Goal: Task Accomplishment & Management: Use online tool/utility

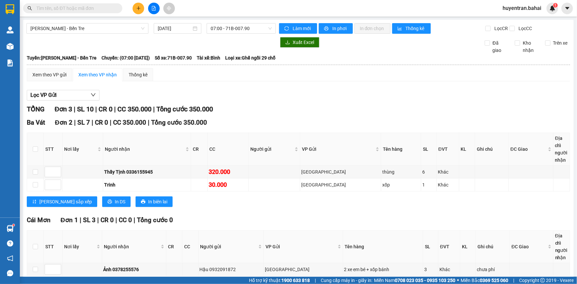
scroll to position [33, 0]
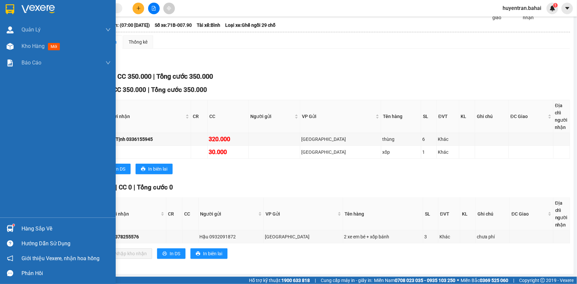
click at [18, 228] on div "Hàng sắp về" at bounding box center [58, 228] width 116 height 15
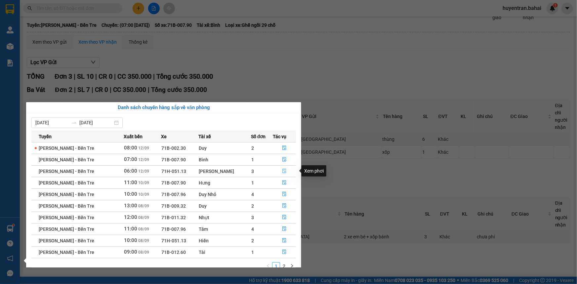
click at [284, 172] on icon "file-done" at bounding box center [284, 171] width 5 height 5
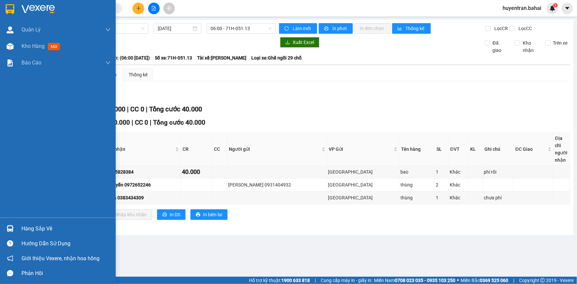
click at [23, 222] on div "Hàng sắp về" at bounding box center [58, 228] width 116 height 15
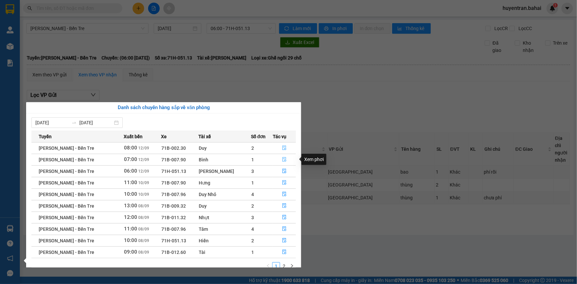
drag, startPoint x: 287, startPoint y: 145, endPoint x: 282, endPoint y: 163, distance: 18.4
click at [282, 163] on tbody "[PERSON_NAME] - Bến Tre 08:00 [DATE] 71B-002.30 Duy 2 [PERSON_NAME] - Bến Tre 0…" at bounding box center [163, 200] width 265 height 116
click at [282, 162] on icon "file-done" at bounding box center [284, 159] width 5 height 5
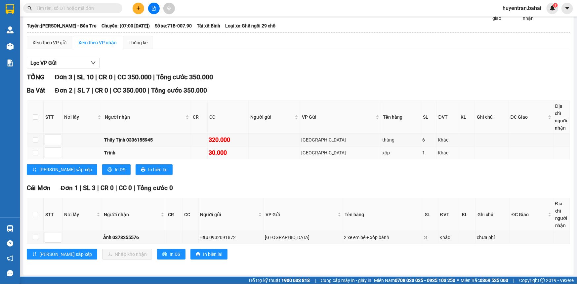
scroll to position [33, 0]
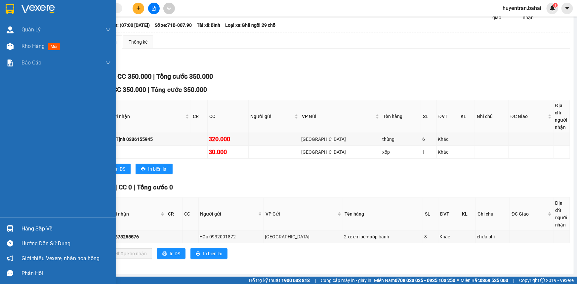
drag, startPoint x: 23, startPoint y: 228, endPoint x: 26, endPoint y: 225, distance: 4.7
click at [24, 228] on div "Hàng sắp về" at bounding box center [65, 229] width 89 height 10
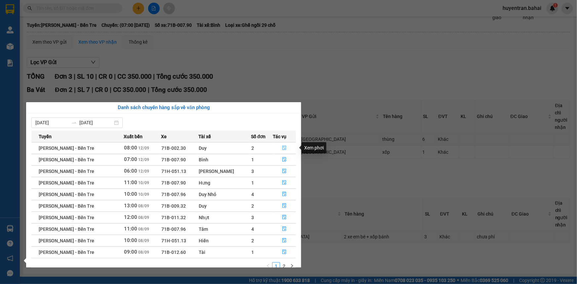
click at [278, 144] on button "button" at bounding box center [284, 148] width 22 height 11
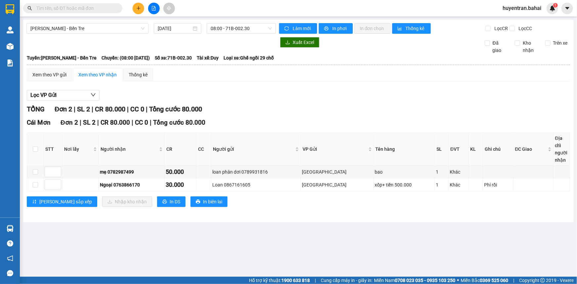
click at [86, 6] on input "text" at bounding box center [75, 8] width 78 height 7
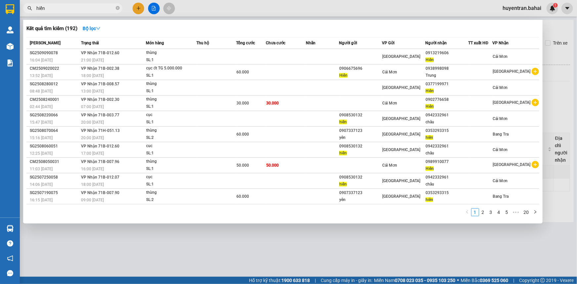
type input "hiển"
drag, startPoint x: 172, startPoint y: 248, endPoint x: 150, endPoint y: 251, distance: 22.1
click at [170, 248] on div at bounding box center [288, 142] width 577 height 284
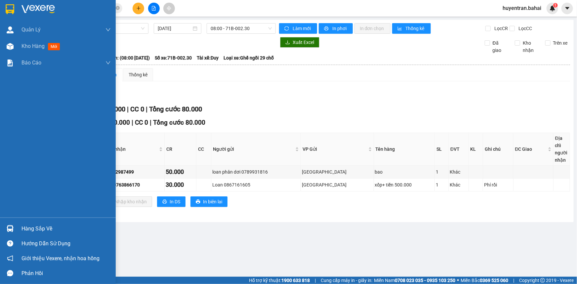
click at [38, 230] on div "Hàng sắp về" at bounding box center [65, 229] width 89 height 10
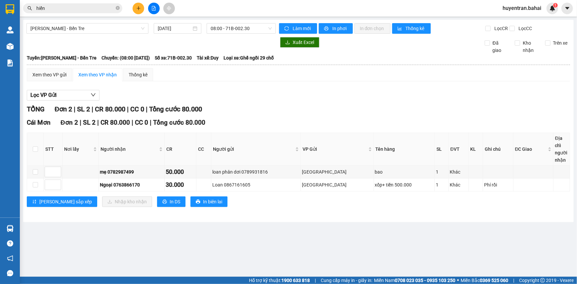
click at [174, 88] on section "Kết quả tìm kiếm ( 192 ) Bộ lọc Mã ĐH Trạng thái Món hàng Thu hộ Tổng cước Chưa…" at bounding box center [288, 142] width 577 height 284
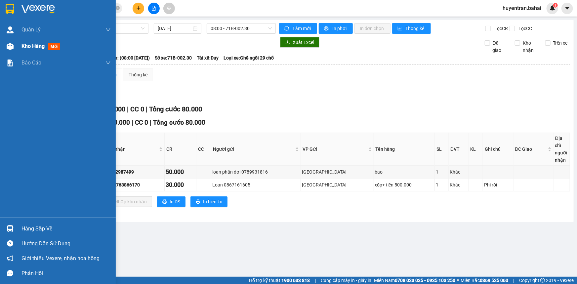
click at [24, 46] on span "Kho hàng" at bounding box center [32, 46] width 23 height 6
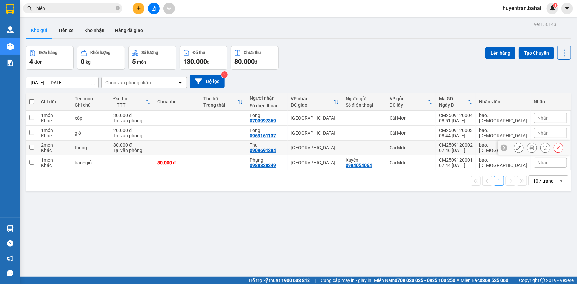
click at [33, 147] on input "checkbox" at bounding box center [31, 147] width 5 height 5
checkbox input "true"
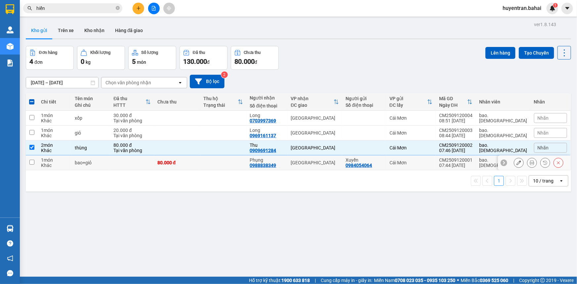
drag, startPoint x: 32, startPoint y: 158, endPoint x: 48, endPoint y: 152, distance: 17.3
click at [38, 157] on tr "1 món Khác bao+giỏ 80.000 đ Phụng 0988838349 [GEOGRAPHIC_DATA] Xuyến 0984054064…" at bounding box center [298, 162] width 545 height 15
checkbox input "true"
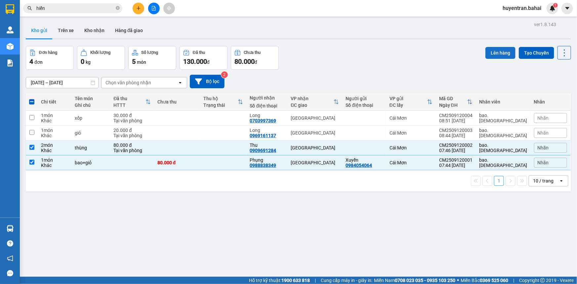
click at [503, 56] on button "Lên hàng" at bounding box center [500, 53] width 30 height 12
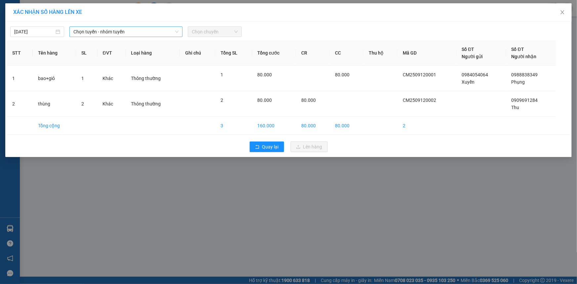
click at [116, 31] on span "Chọn tuyến - nhóm tuyến" at bounding box center [125, 32] width 105 height 10
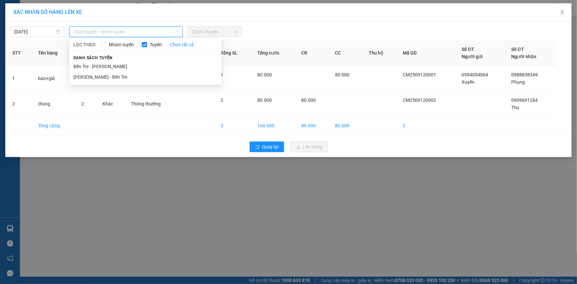
drag, startPoint x: 128, startPoint y: 65, endPoint x: 143, endPoint y: 58, distance: 16.7
click at [131, 64] on li "Bến Tre - [PERSON_NAME]" at bounding box center [145, 66] width 152 height 11
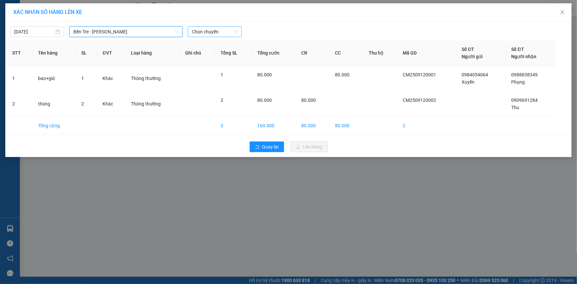
click at [218, 32] on span "Chọn chuyến" at bounding box center [215, 32] width 46 height 10
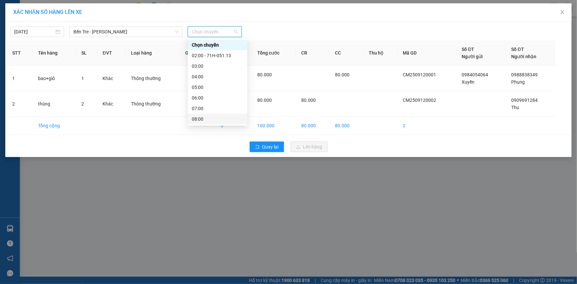
click at [221, 115] on div "08:00" at bounding box center [218, 119] width 60 height 11
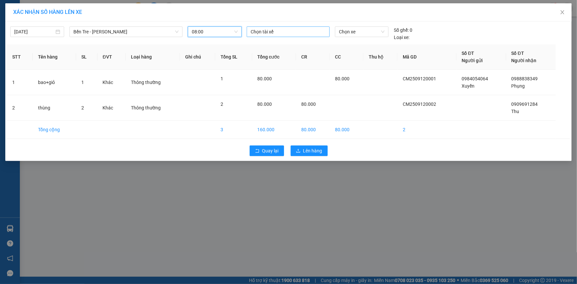
drag, startPoint x: 279, startPoint y: 33, endPoint x: 280, endPoint y: 36, distance: 3.4
click at [279, 34] on div at bounding box center [288, 32] width 80 height 8
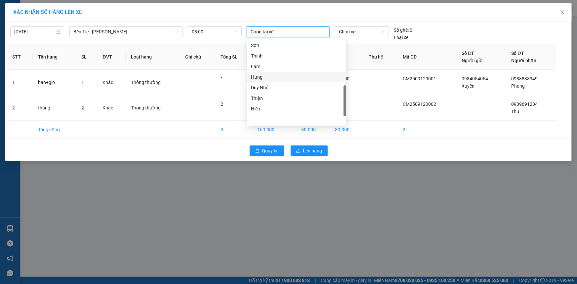
scroll to position [171, 0]
drag, startPoint x: 264, startPoint y: 64, endPoint x: 269, endPoint y: 60, distance: 6.5
click at [266, 62] on div "Tâm" at bounding box center [296, 64] width 91 height 7
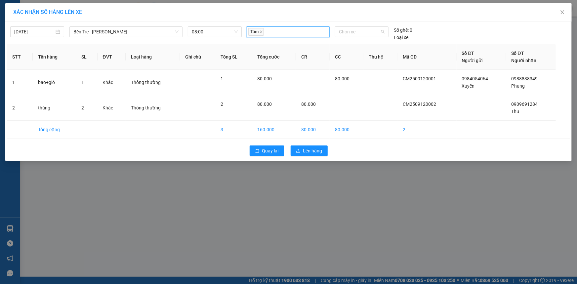
drag, startPoint x: 355, startPoint y: 31, endPoint x: 355, endPoint y: 47, distance: 15.9
click at [355, 33] on span "Chọn xe" at bounding box center [362, 32] width 46 height 10
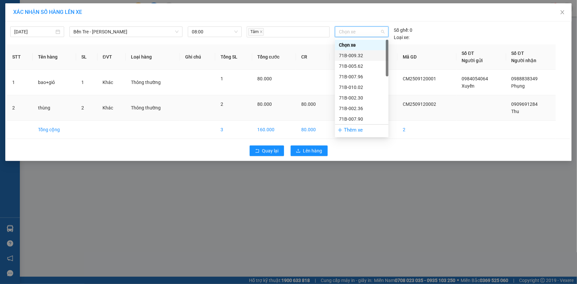
drag, startPoint x: 354, startPoint y: 55, endPoint x: 341, endPoint y: 91, distance: 37.9
click at [354, 57] on div "71B-009.32" at bounding box center [362, 55] width 46 height 7
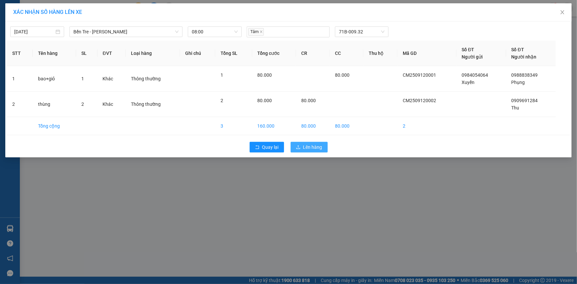
drag, startPoint x: 319, startPoint y: 148, endPoint x: 303, endPoint y: 147, distance: 15.9
click at [319, 148] on span "Lên hàng" at bounding box center [312, 147] width 19 height 7
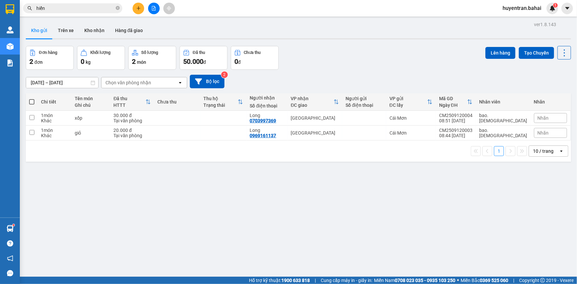
scroll to position [30, 0]
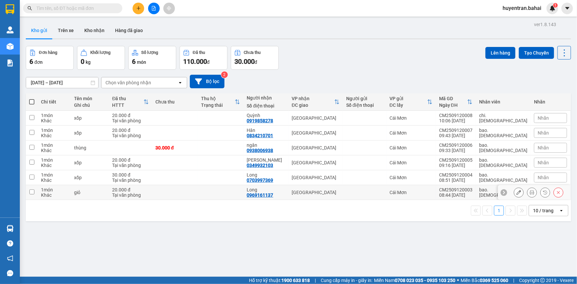
click at [433, 192] on div "Cái Mơn" at bounding box center [411, 192] width 43 height 5
checkbox input "true"
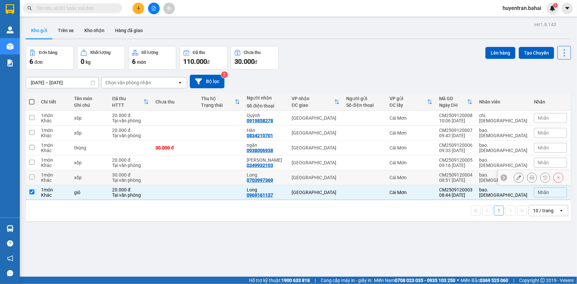
click at [436, 176] on td "Cái Mơn" at bounding box center [411, 177] width 50 height 15
checkbox input "true"
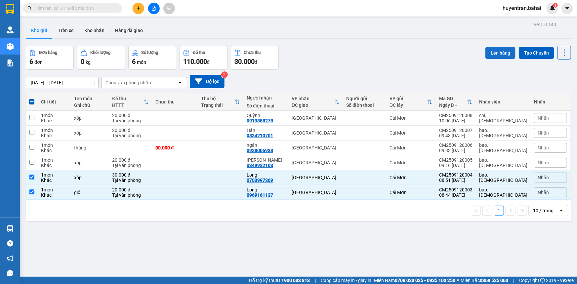
click at [493, 58] on button "Lên hàng" at bounding box center [500, 53] width 30 height 12
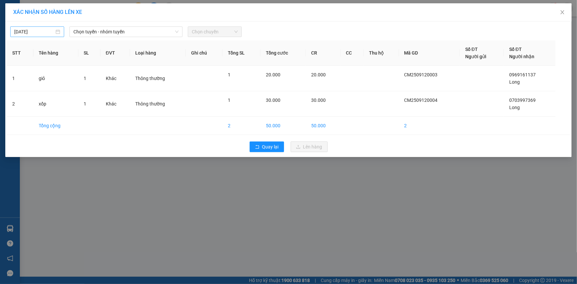
click at [59, 26] on div "[DATE]" at bounding box center [37, 31] width 54 height 11
type input "[DATE]"
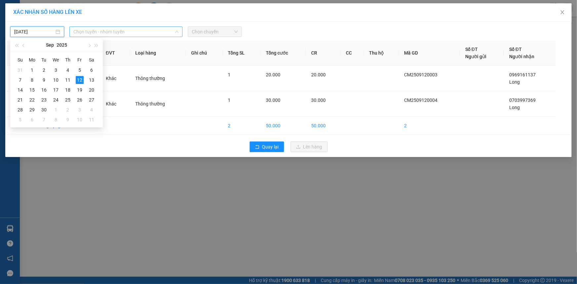
click at [120, 31] on span "Chọn tuyến - nhóm tuyến" at bounding box center [125, 32] width 105 height 10
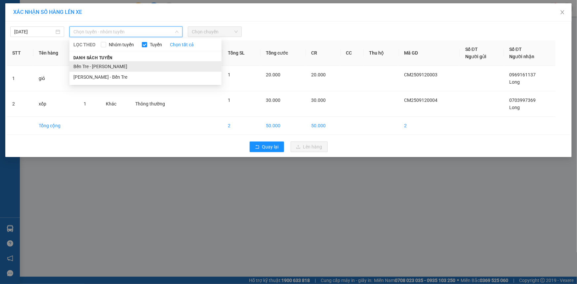
click at [128, 63] on li "Bến Tre - [PERSON_NAME]" at bounding box center [145, 66] width 152 height 11
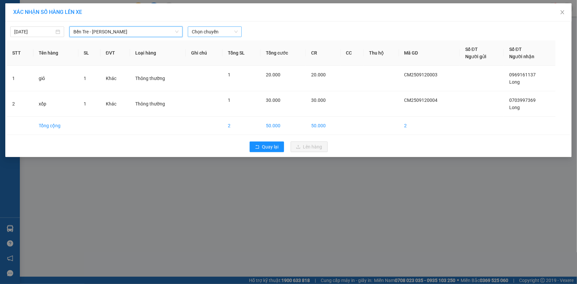
click at [224, 31] on span "Chọn chuyến" at bounding box center [215, 32] width 46 height 10
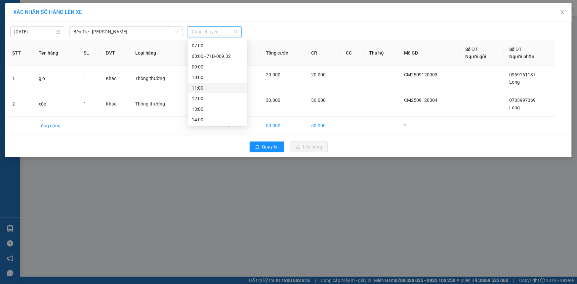
scroll to position [30, 0]
click at [219, 96] on div "09:00" at bounding box center [218, 100] width 60 height 11
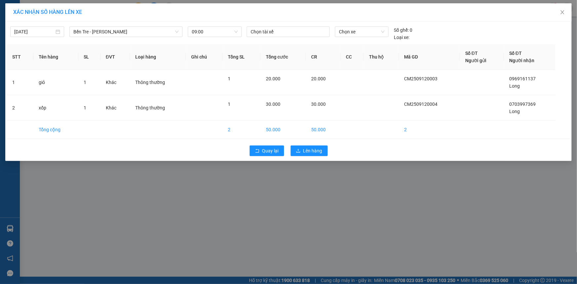
click at [267, 26] on div "12/09/2025 Bến Tre - Hồ Chí Minh LỌC THEO Nhóm tuyến Tuyến Chọn tất cả Danh sác…" at bounding box center [288, 32] width 563 height 18
click at [269, 30] on div at bounding box center [288, 32] width 80 height 8
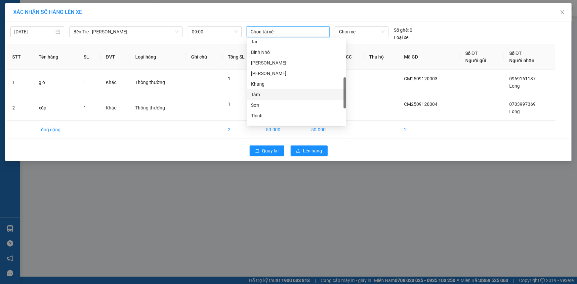
scroll to position [111, 0]
click at [288, 59] on div "Nhựt" at bounding box center [296, 61] width 91 height 7
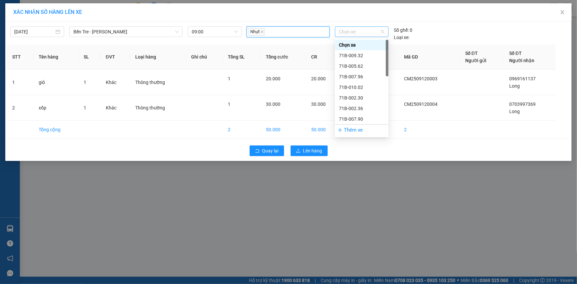
click at [359, 36] on span "Chọn xe" at bounding box center [362, 32] width 46 height 10
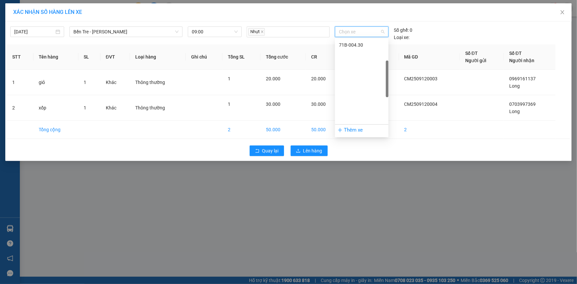
scroll to position [68, 0]
click at [367, 101] on div "71B-011.32" at bounding box center [362, 103] width 46 height 7
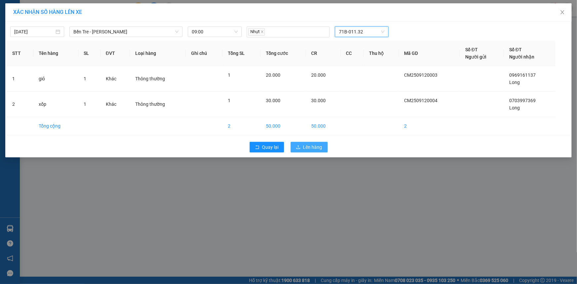
click at [311, 144] on span "Lên hàng" at bounding box center [312, 147] width 19 height 7
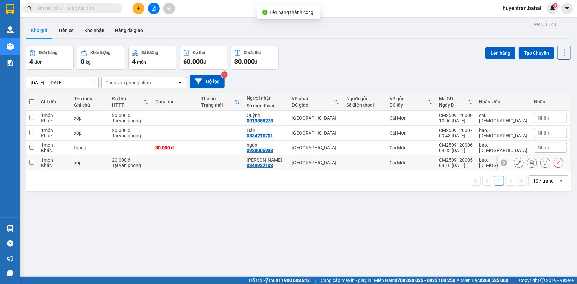
drag, startPoint x: 447, startPoint y: 163, endPoint x: 448, endPoint y: 146, distance: 16.9
click at [433, 162] on div "Cái Mơn" at bounding box center [411, 162] width 43 height 5
checkbox input "true"
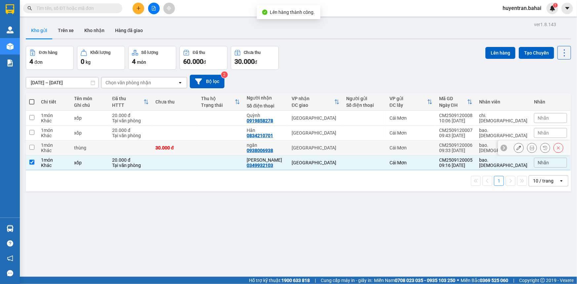
click at [433, 146] on div "Cái Mơn" at bounding box center [411, 147] width 43 height 5
checkbox input "true"
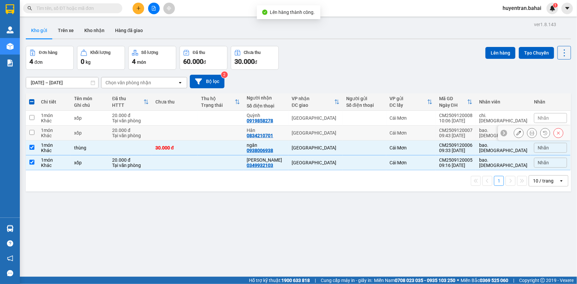
click at [433, 135] on div "Cái Mơn" at bounding box center [411, 132] width 43 height 5
checkbox input "true"
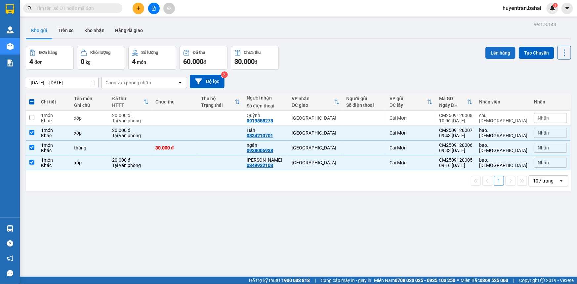
click at [491, 47] on button "Lên hàng" at bounding box center [500, 53] width 30 height 12
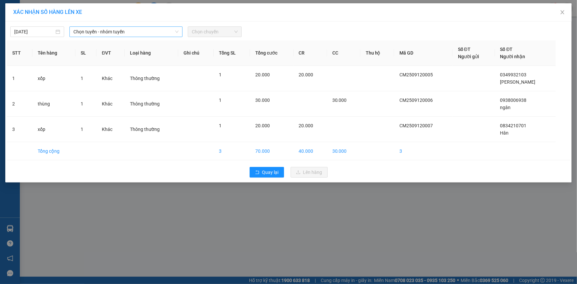
click at [176, 34] on span "Chọn tuyến - nhóm tuyến" at bounding box center [125, 32] width 105 height 10
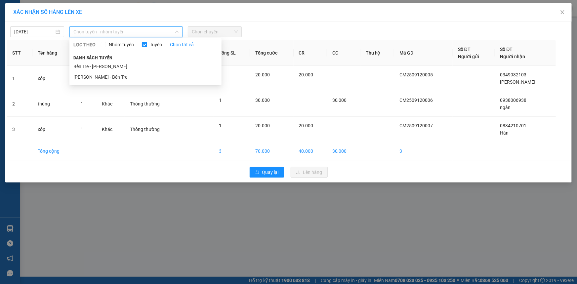
click at [162, 60] on div "Danh sách tuyến Bến Tre - Hồ Chí Minh Hồ Chí Minh - Bến Tre" at bounding box center [145, 68] width 152 height 28
click at [165, 33] on span "Chọn tuyến - nhóm tuyến" at bounding box center [125, 32] width 105 height 10
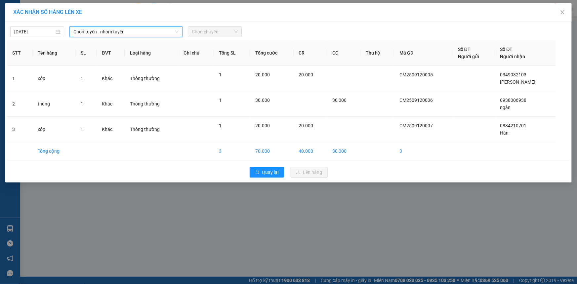
click at [166, 30] on span "Chọn tuyến - nhóm tuyến" at bounding box center [125, 32] width 105 height 10
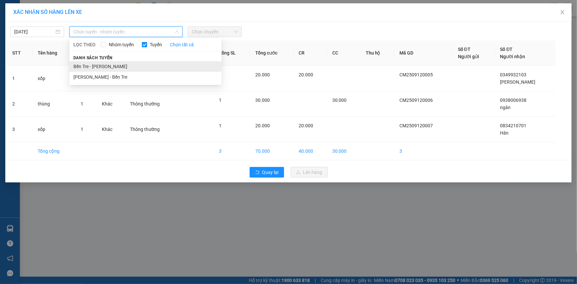
click at [168, 63] on li "Bến Tre - [PERSON_NAME]" at bounding box center [145, 66] width 152 height 11
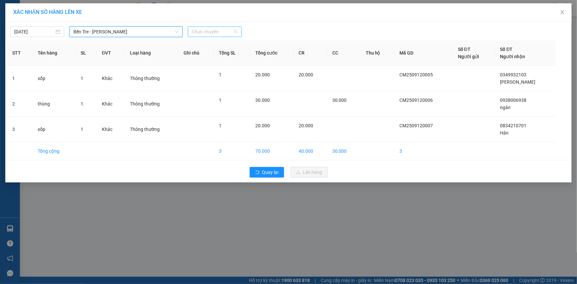
click at [228, 33] on span "Chọn chuyến" at bounding box center [215, 32] width 46 height 10
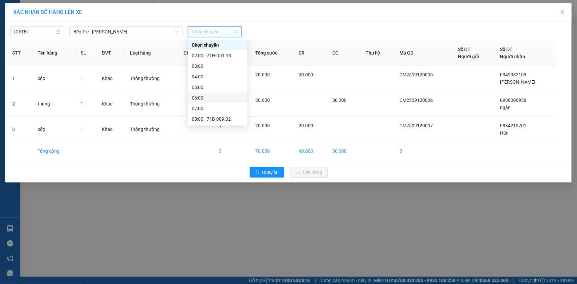
scroll to position [60, 0]
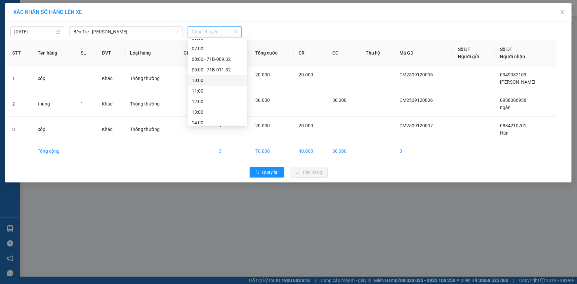
click at [225, 78] on div "10:00" at bounding box center [218, 80] width 52 height 7
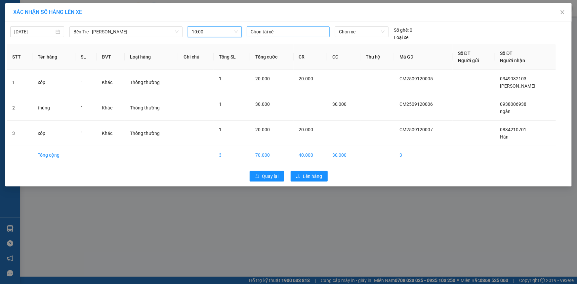
click at [286, 30] on div at bounding box center [288, 32] width 80 height 8
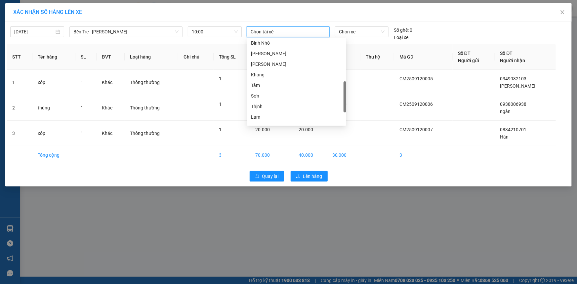
scroll to position [201, 0]
drag, startPoint x: 265, startPoint y: 109, endPoint x: 271, endPoint y: 106, distance: 6.8
click at [265, 110] on div "Hiếu" at bounding box center [296, 108] width 91 height 7
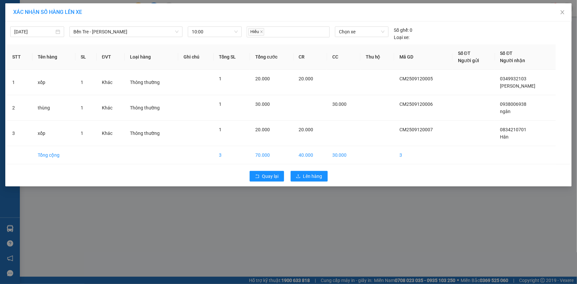
click at [355, 25] on div "12/09/2025 Bến Tre - Hồ Chí Minh LỌC THEO Nhóm tuyến Tuyến Chọn tất cả Danh sác…" at bounding box center [288, 32] width 563 height 18
click at [359, 30] on span "Chọn xe" at bounding box center [362, 32] width 46 height 10
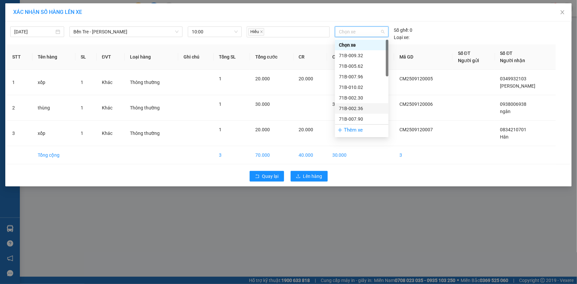
scroll to position [120, 0]
click at [366, 95] on div "71B-003.77" at bounding box center [362, 94] width 46 height 7
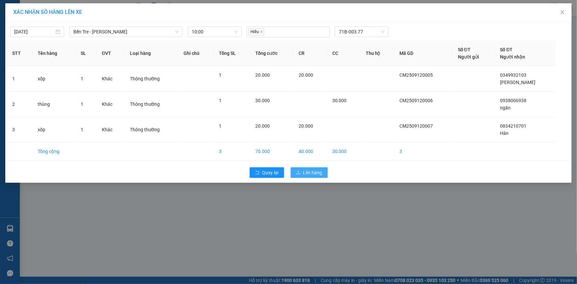
click at [308, 173] on span "Lên hàng" at bounding box center [312, 172] width 19 height 7
